Goal: Information Seeking & Learning: Learn about a topic

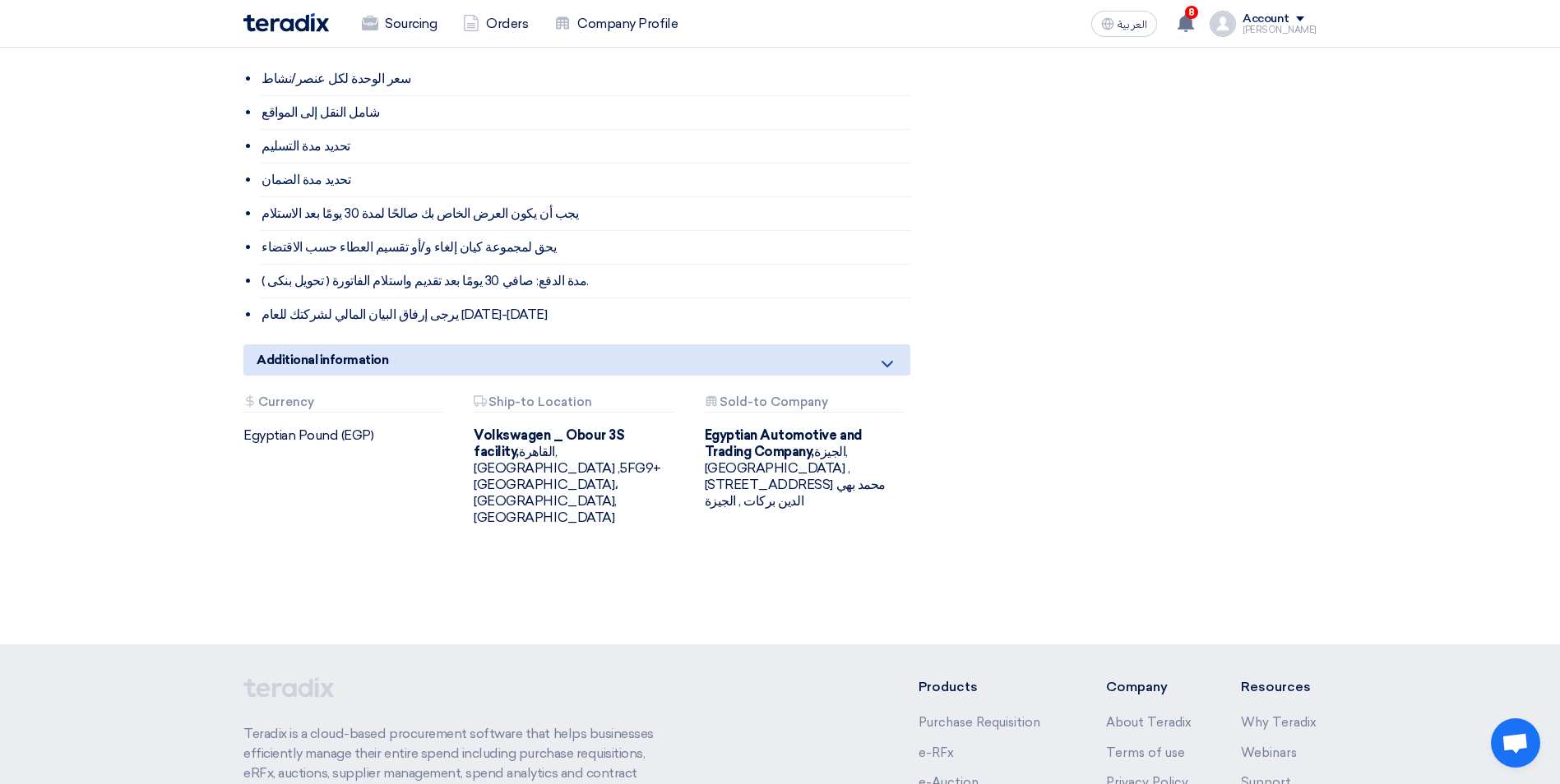
scroll to position [1233, 0]
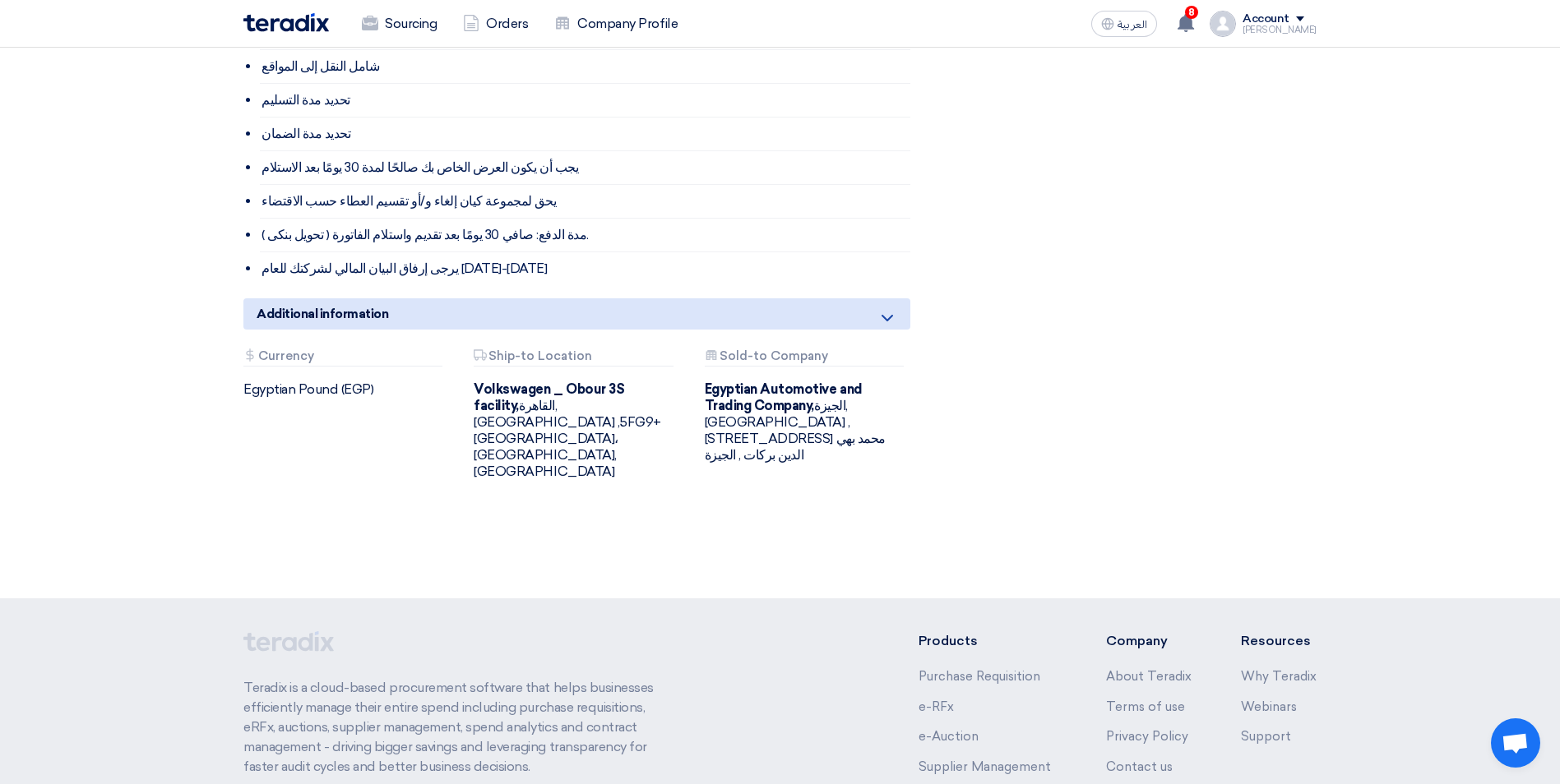
drag, startPoint x: 248, startPoint y: 372, endPoint x: 376, endPoint y: 394, distance: 129.9
click at [376, 394] on div "Attachments Currency Egyptian Pound (EGP)" at bounding box center [347, 414] width 230 height 131
click at [242, 373] on div "Attachments Currency Egyptian Pound (EGP)" at bounding box center [347, 414] width 230 height 131
drag, startPoint x: 242, startPoint y: 370, endPoint x: 374, endPoint y: 470, distance: 165.6
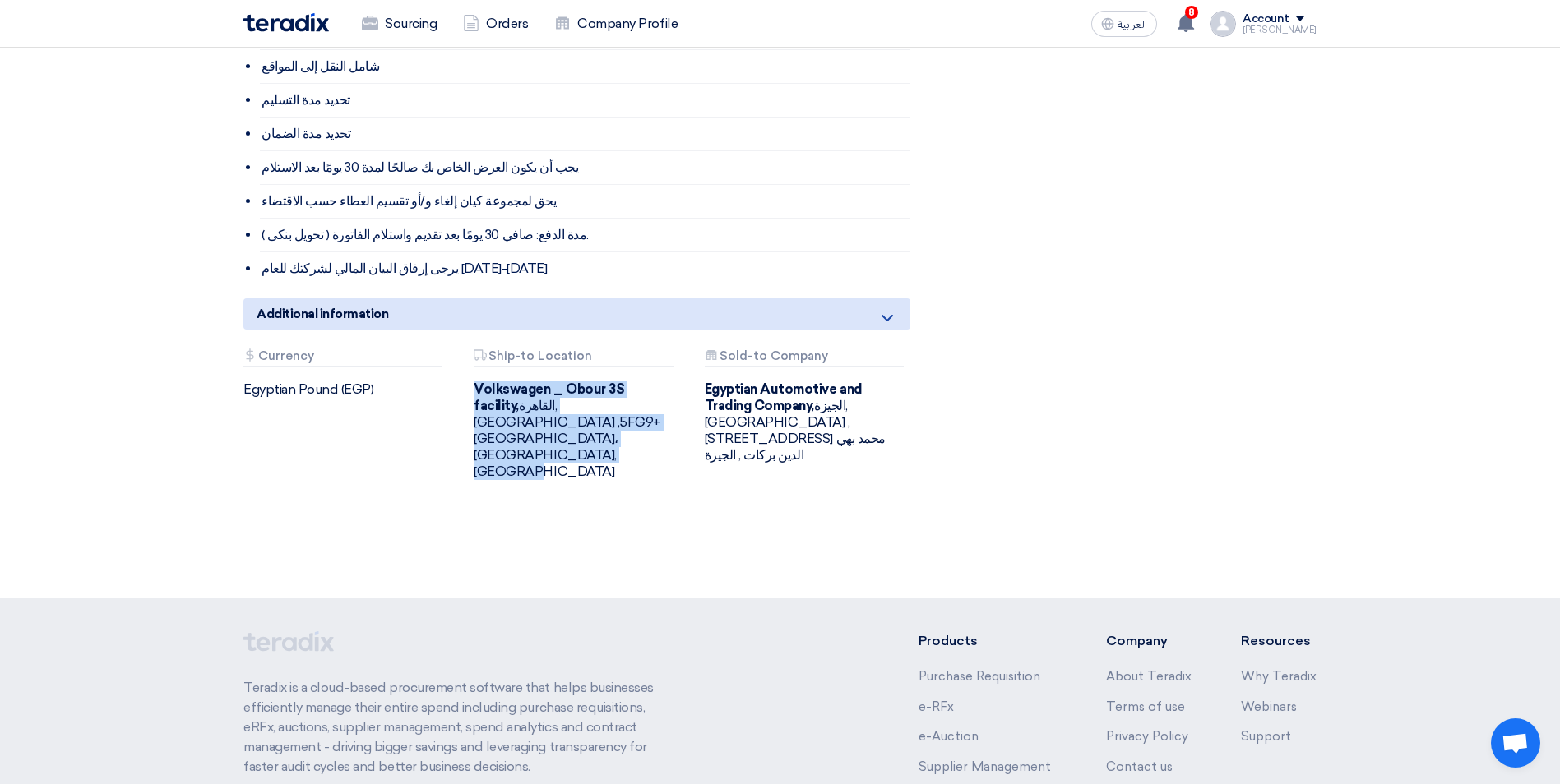
drag, startPoint x: 473, startPoint y: 375, endPoint x: 546, endPoint y: 490, distance: 136.2
click at [758, 413] on div "Attachments Sold-to Company Egyptian Automotive and Trading Company, [GEOGRAPHI…" at bounding box center [807, 414] width 230 height 131
drag, startPoint x: 702, startPoint y: 372, endPoint x: 688, endPoint y: 501, distance: 129.8
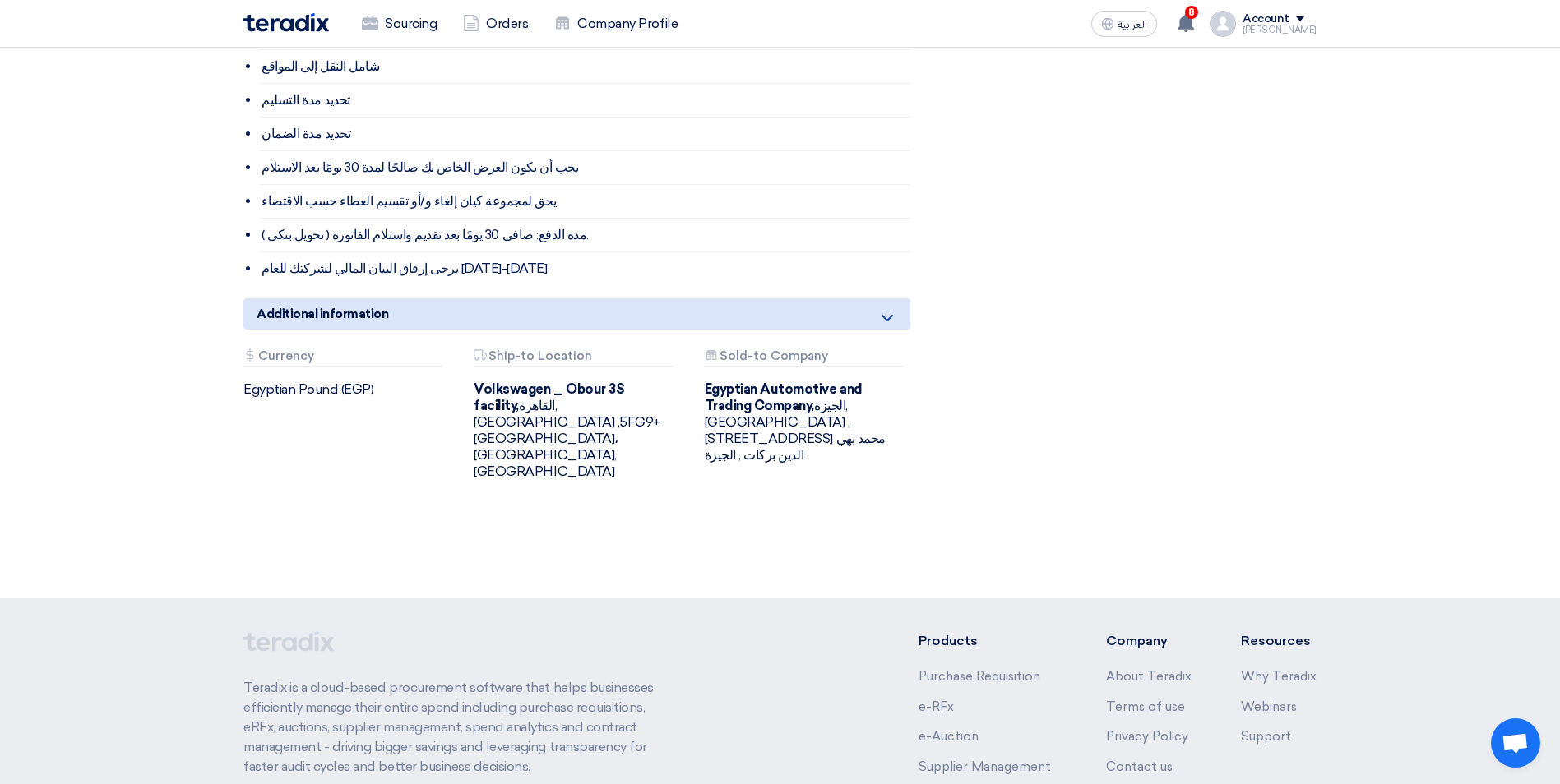
drag, startPoint x: 688, startPoint y: 501, endPoint x: 824, endPoint y: 454, distance: 143.9
click at [824, 454] on div "Attachments Currency Egyptian Pound (EGP) Attachments Ship-to Location Volkswag…" at bounding box center [577, 428] width 691 height 157
drag, startPoint x: 706, startPoint y: 374, endPoint x: 706, endPoint y: 404, distance: 30.0
click at [706, 404] on div "Egyptian Automotive and Trading Company, [GEOGRAPHIC_DATA], [GEOGRAPHIC_DATA] ,…" at bounding box center [807, 422] width 205 height 82
drag, startPoint x: 706, startPoint y: 404, endPoint x: 656, endPoint y: 429, distance: 55.9
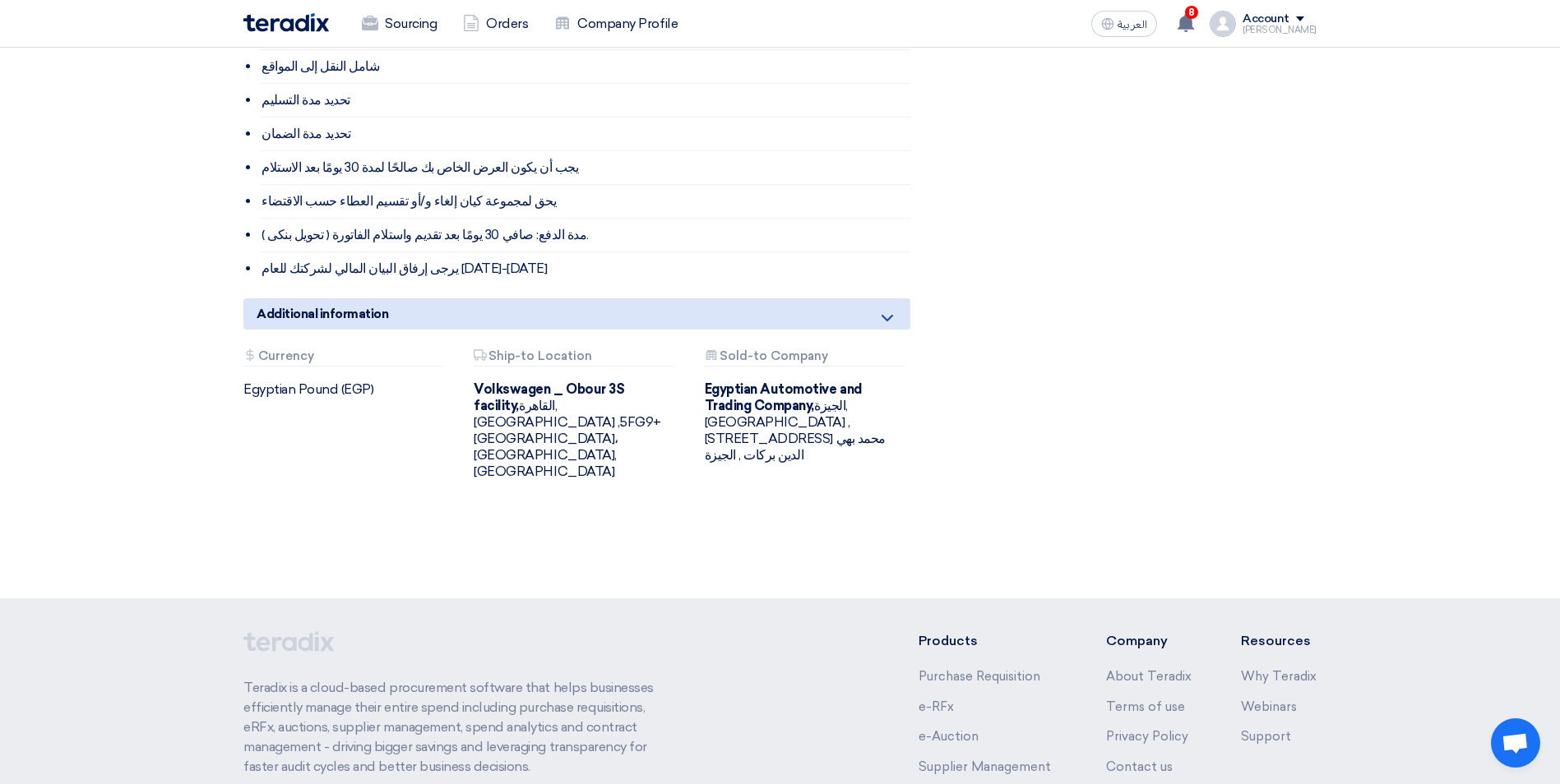
click at [656, 429] on div "Attachments Currency Egyptian Pound (EGP) Attachments Ship-to Location Volkswag…" at bounding box center [577, 428] width 691 height 157
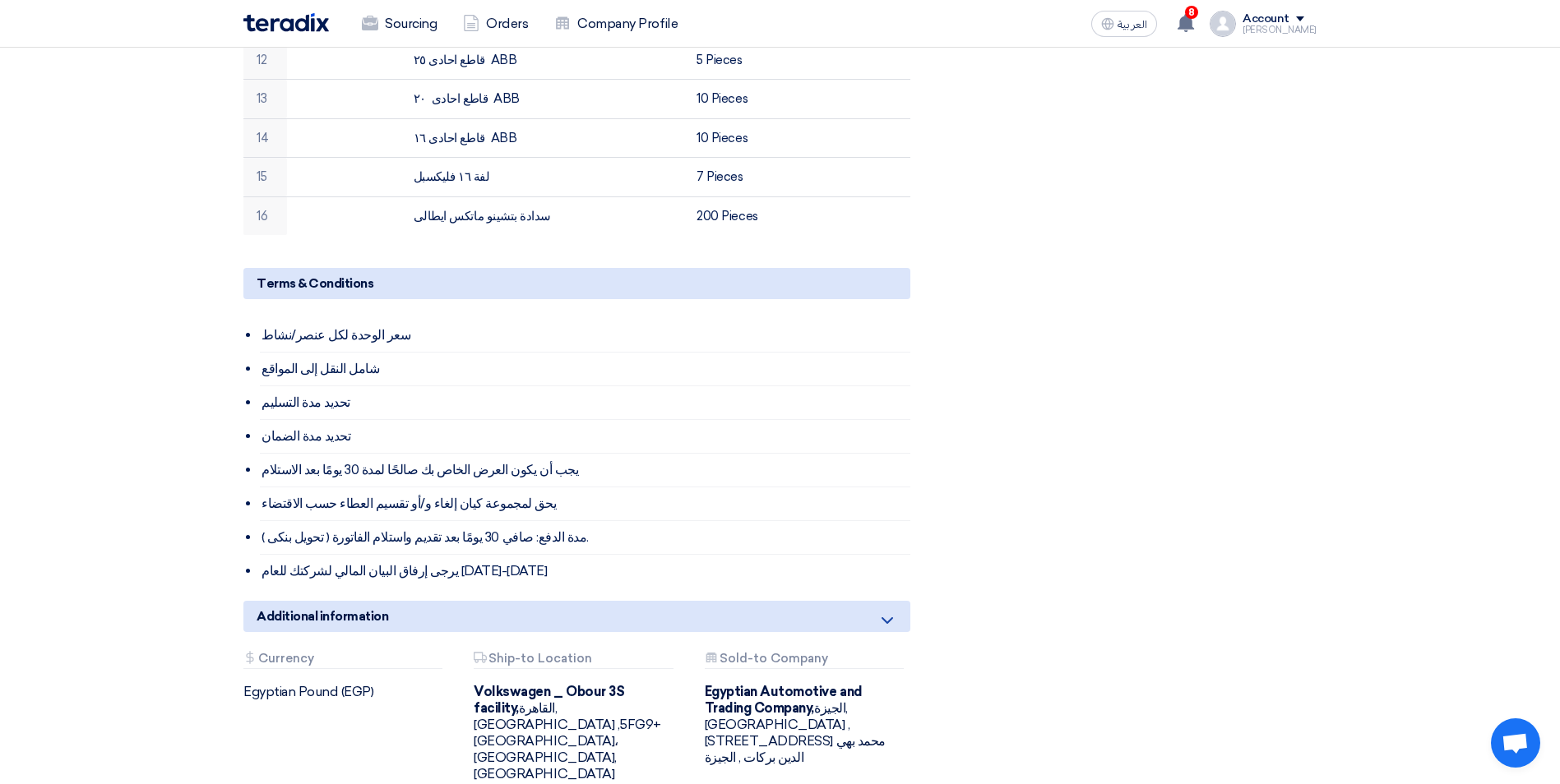
scroll to position [822, 0]
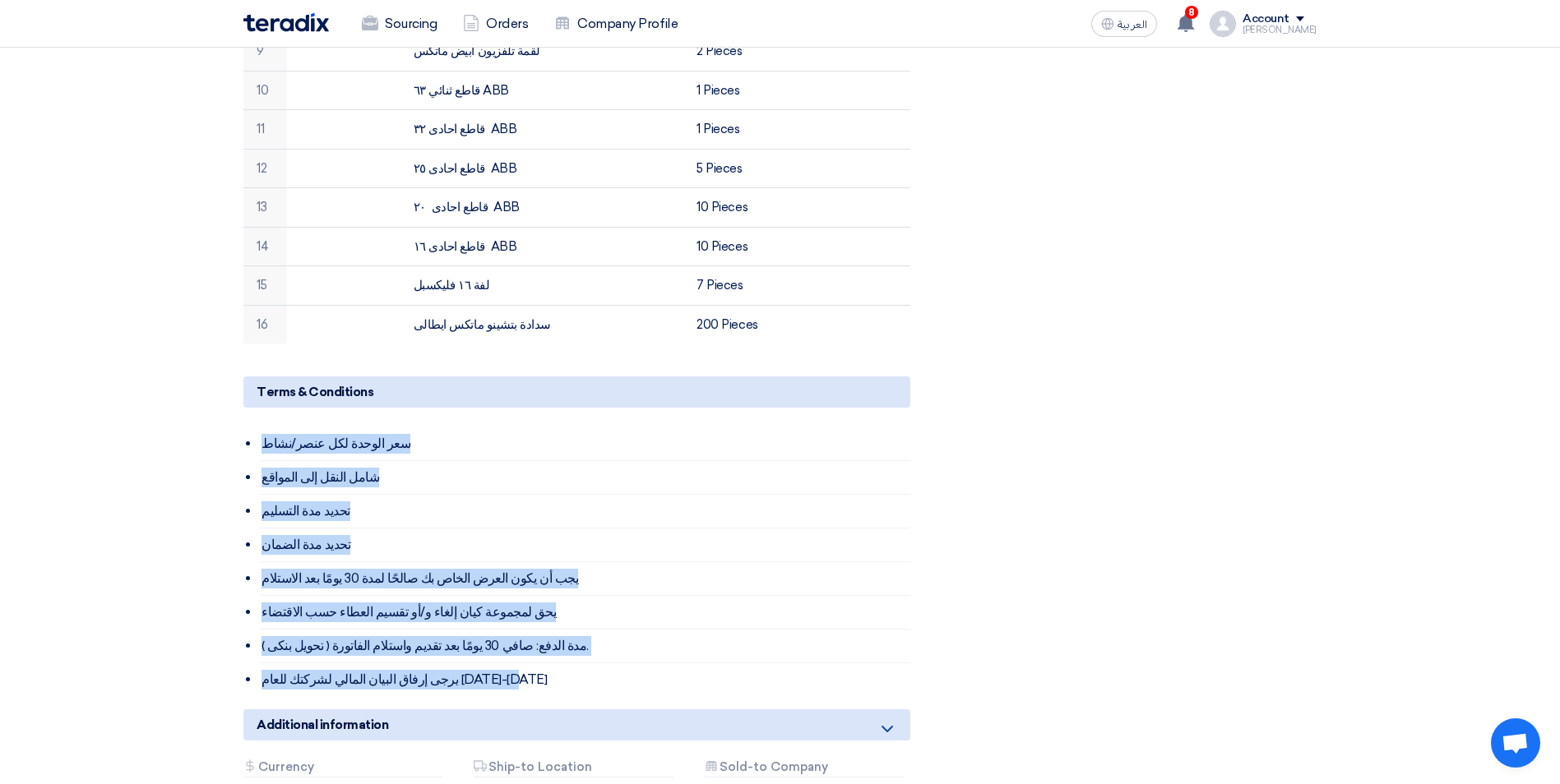
drag, startPoint x: 265, startPoint y: 421, endPoint x: 292, endPoint y: 669, distance: 249.5
click at [292, 669] on ul "سعر الوحدة لكل عنصر/نشاط شامل النقل إلى المواقع تحديد مدة التسليم تحديد مدة الض…" at bounding box center [585, 562] width 650 height 269
drag, startPoint x: 292, startPoint y: 669, endPoint x: 508, endPoint y: 634, distance: 218.8
click at [508, 634] on li "( تحويل بنكى ) مدة الدفع: صافي 30 يومًا بعد تقديم واستلام الفاتورة." at bounding box center [585, 646] width 650 height 33
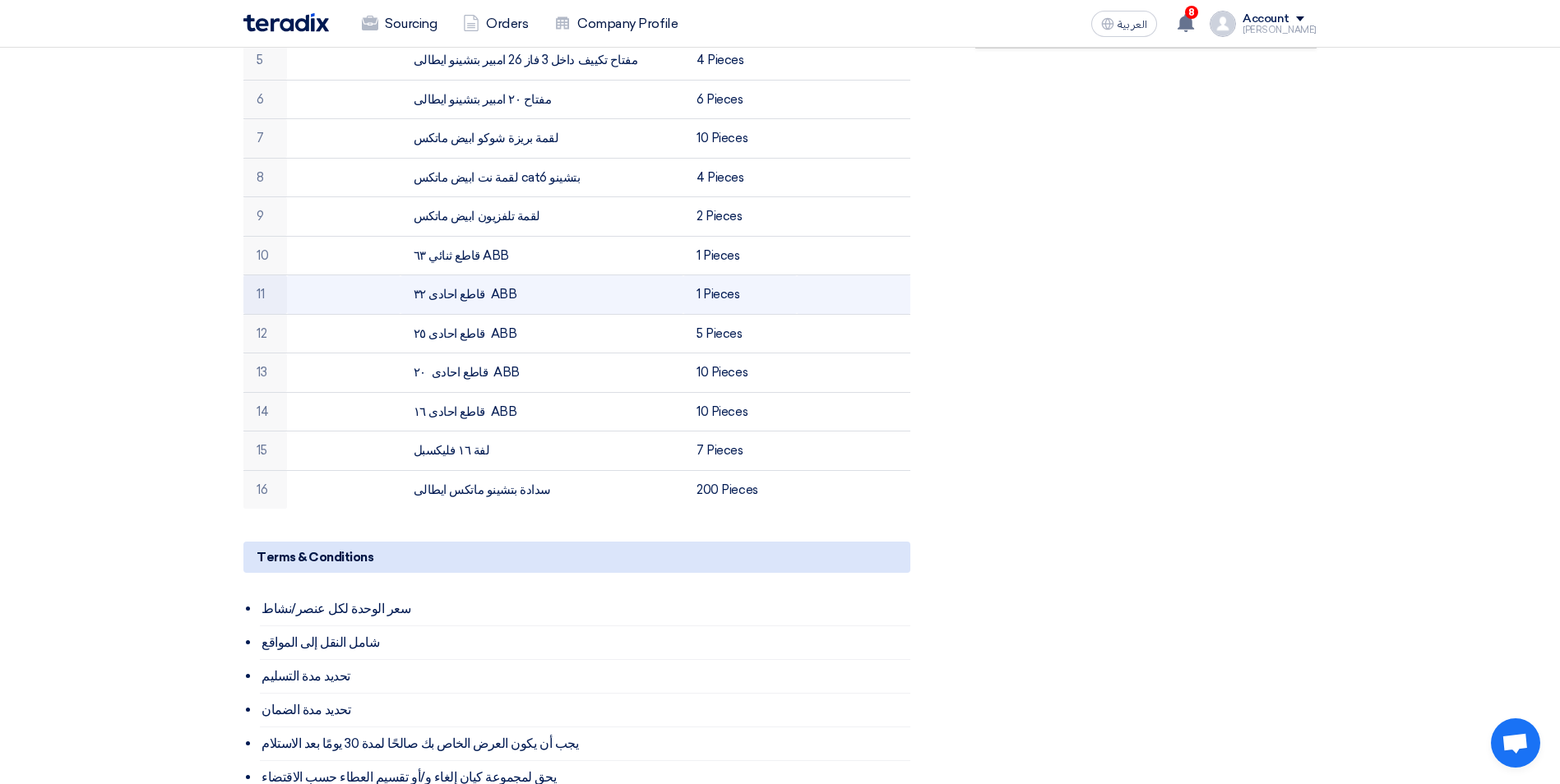
scroll to position [658, 0]
